Goal: Check status: Check status

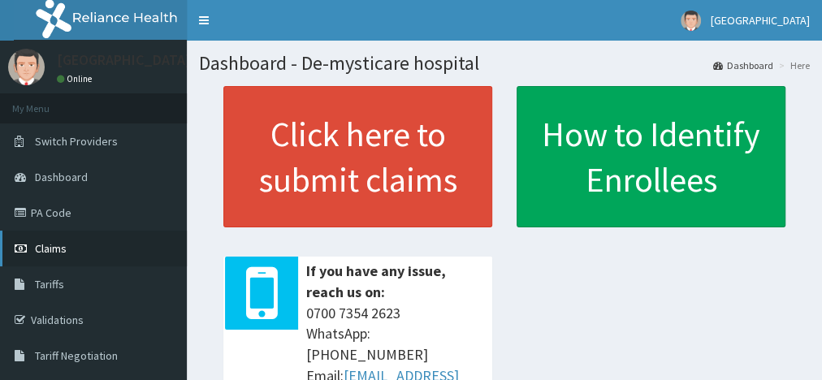
click at [65, 245] on span "Claims" at bounding box center [51, 248] width 32 height 15
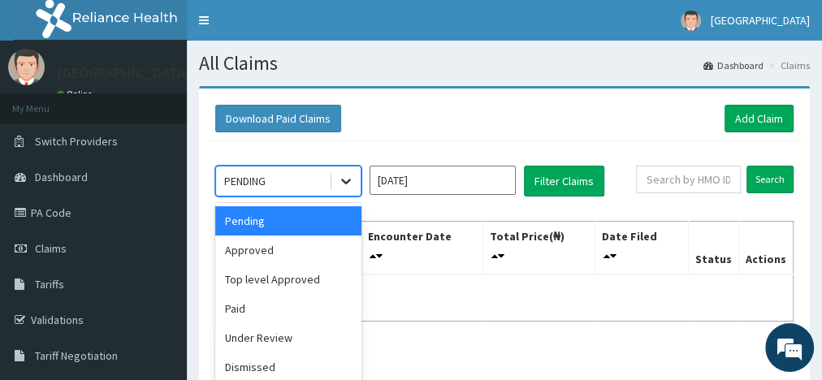
click at [340, 184] on icon at bounding box center [346, 181] width 16 height 16
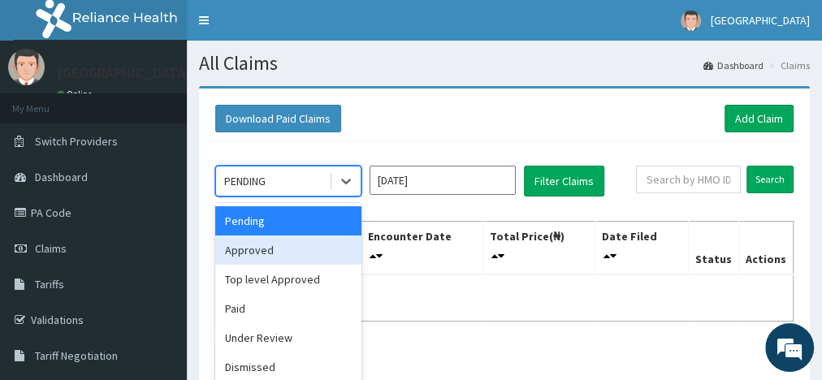
click at [276, 242] on div "Approved" at bounding box center [288, 250] width 146 height 29
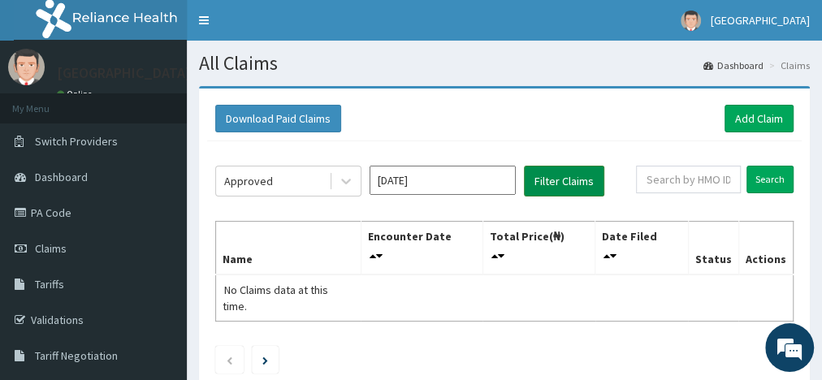
click at [560, 179] on button "Filter Claims" at bounding box center [564, 181] width 80 height 31
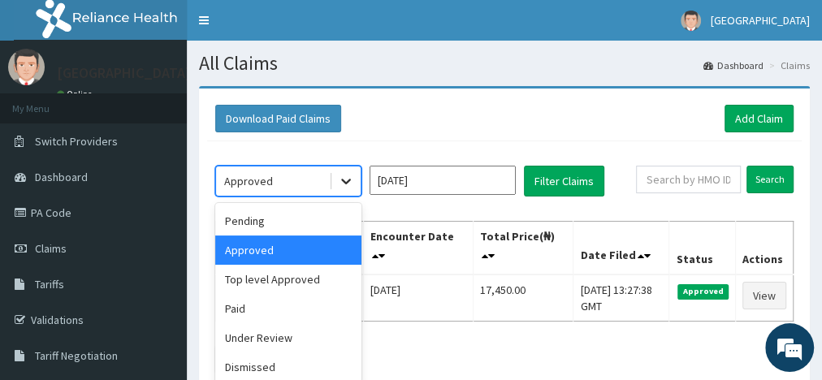
click at [342, 186] on icon at bounding box center [346, 181] width 16 height 16
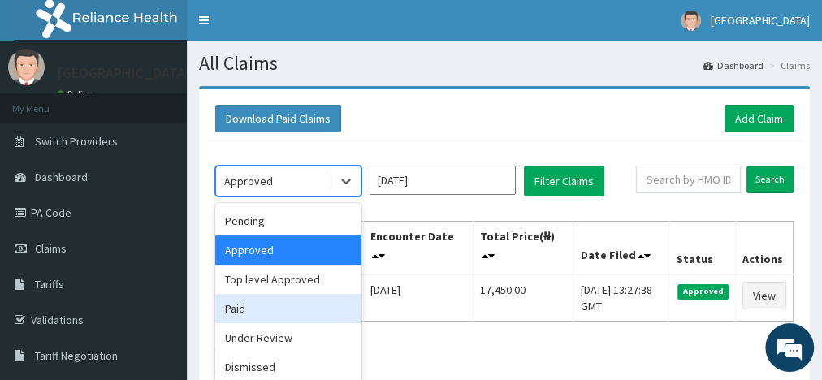
click at [259, 313] on div "Paid" at bounding box center [288, 308] width 146 height 29
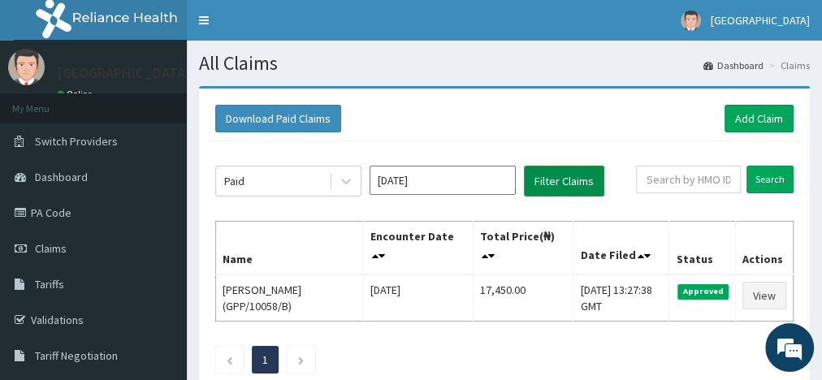
click at [555, 175] on button "Filter Claims" at bounding box center [564, 181] width 80 height 31
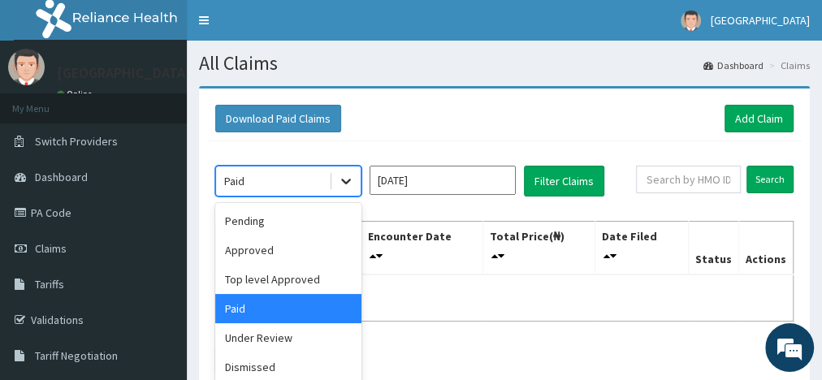
click at [348, 186] on icon at bounding box center [346, 181] width 16 height 16
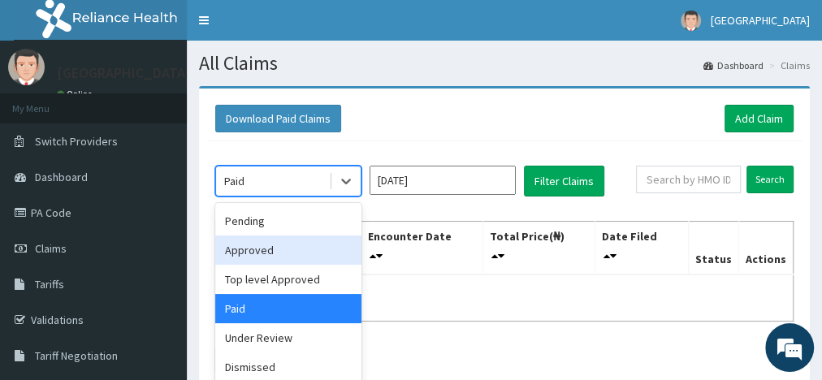
click at [271, 253] on div "Approved" at bounding box center [288, 250] width 146 height 29
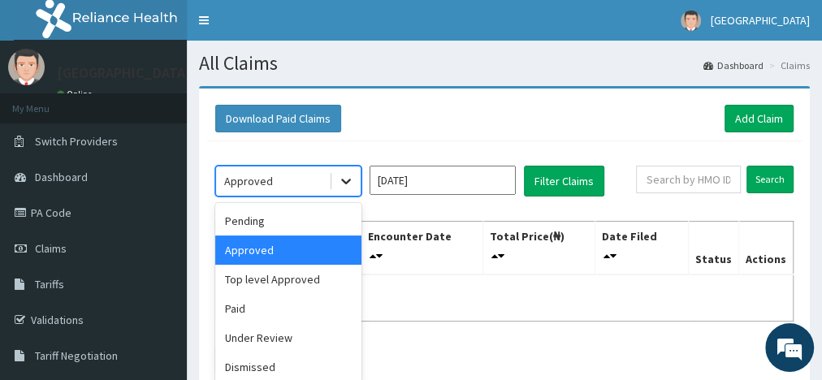
click at [352, 178] on icon at bounding box center [346, 181] width 16 height 16
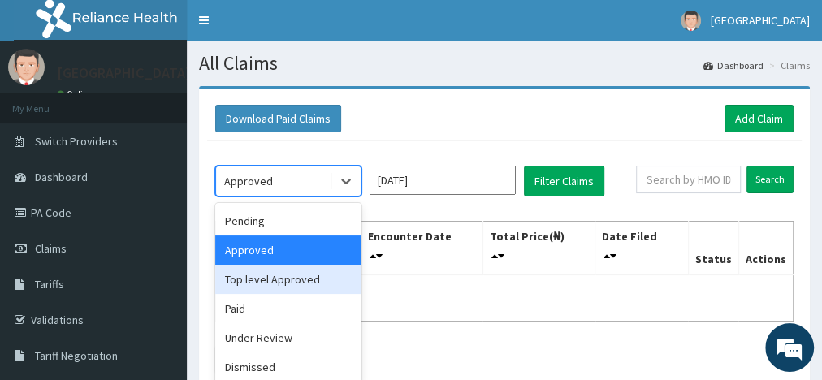
click at [312, 275] on div "Top level Approved" at bounding box center [288, 279] width 146 height 29
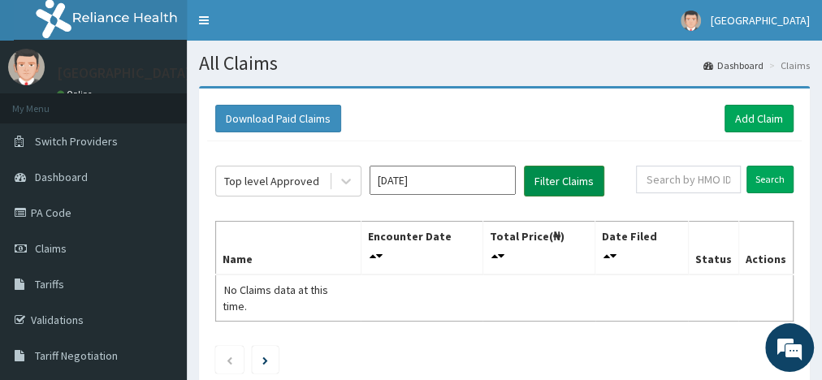
click at [544, 188] on button "Filter Claims" at bounding box center [564, 181] width 80 height 31
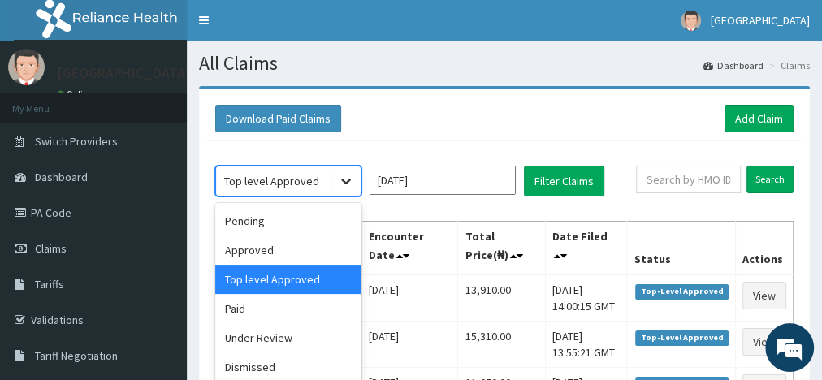
click at [339, 187] on icon at bounding box center [346, 181] width 16 height 16
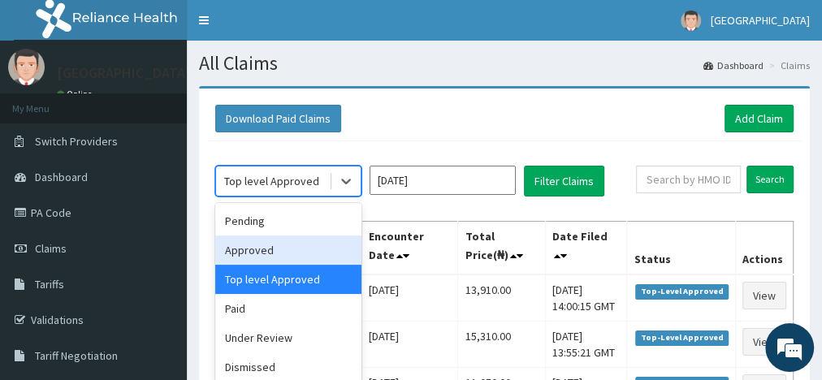
click at [264, 249] on div "Approved" at bounding box center [288, 250] width 146 height 29
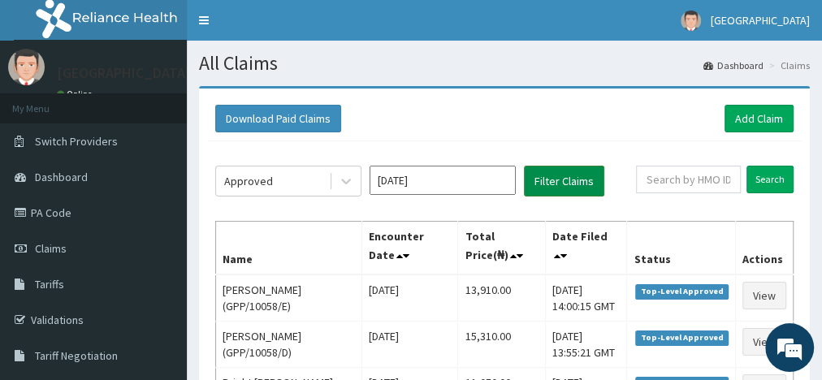
click at [551, 188] on button "Filter Claims" at bounding box center [564, 181] width 80 height 31
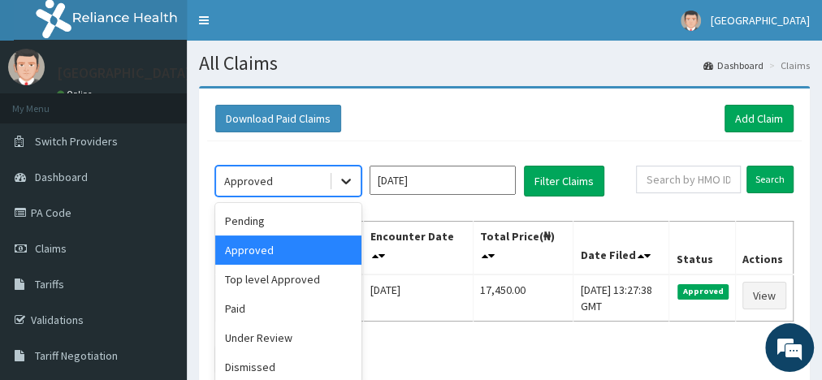
click at [352, 185] on icon at bounding box center [346, 181] width 16 height 16
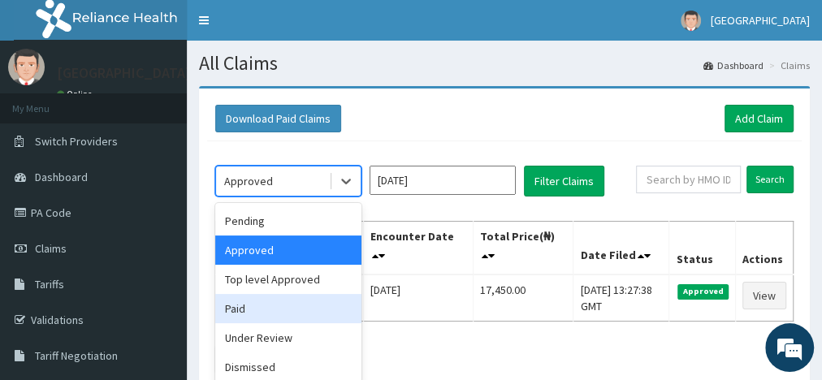
click at [254, 306] on div "Paid" at bounding box center [288, 308] width 146 height 29
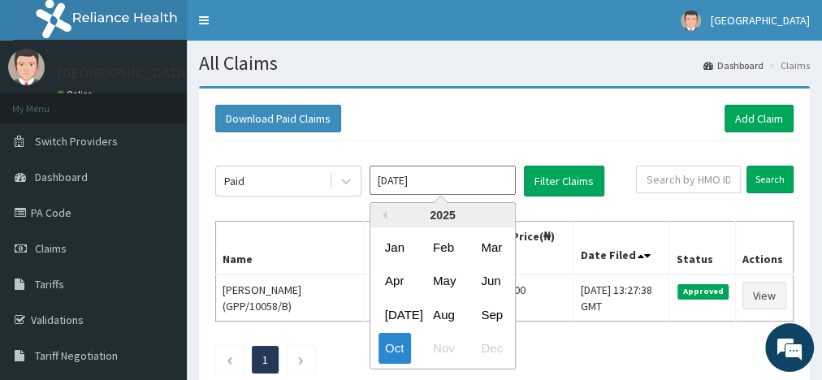
click at [465, 186] on input "Oct 2025" at bounding box center [443, 180] width 146 height 29
click at [491, 312] on div "Sep" at bounding box center [490, 315] width 32 height 30
type input "Sep 2025"
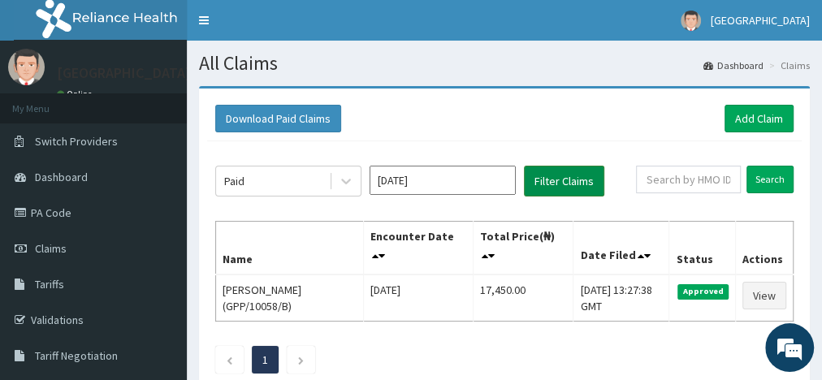
click at [561, 185] on button "Filter Claims" at bounding box center [564, 181] width 80 height 31
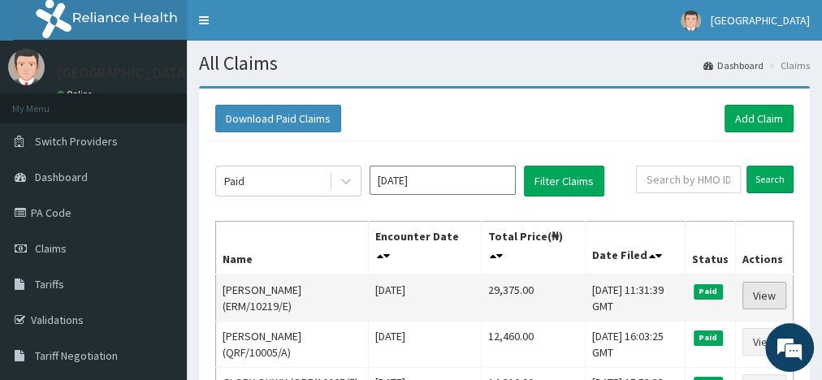
click at [750, 292] on link "View" at bounding box center [764, 296] width 44 height 28
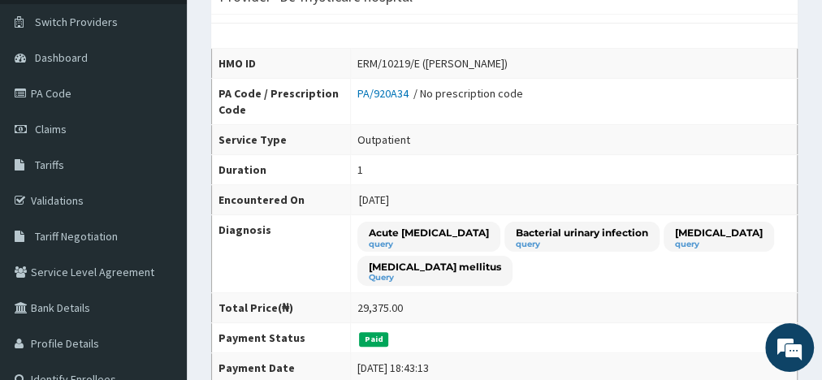
scroll to position [24, 0]
